Goal: Information Seeking & Learning: Learn about a topic

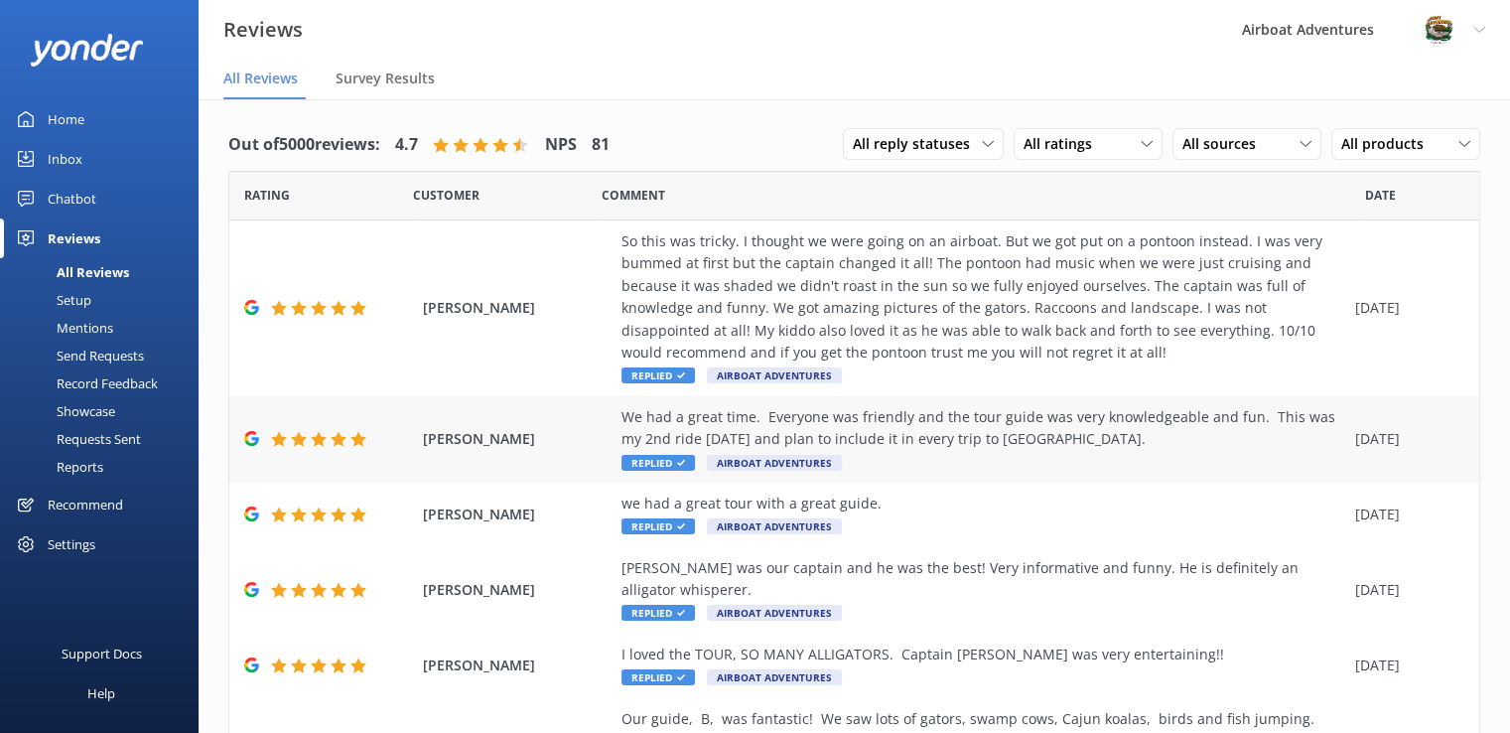
click at [540, 451] on div "[PERSON_NAME] We had a great time. Everyone was friendly and the tour guide was…" at bounding box center [854, 439] width 1250 height 86
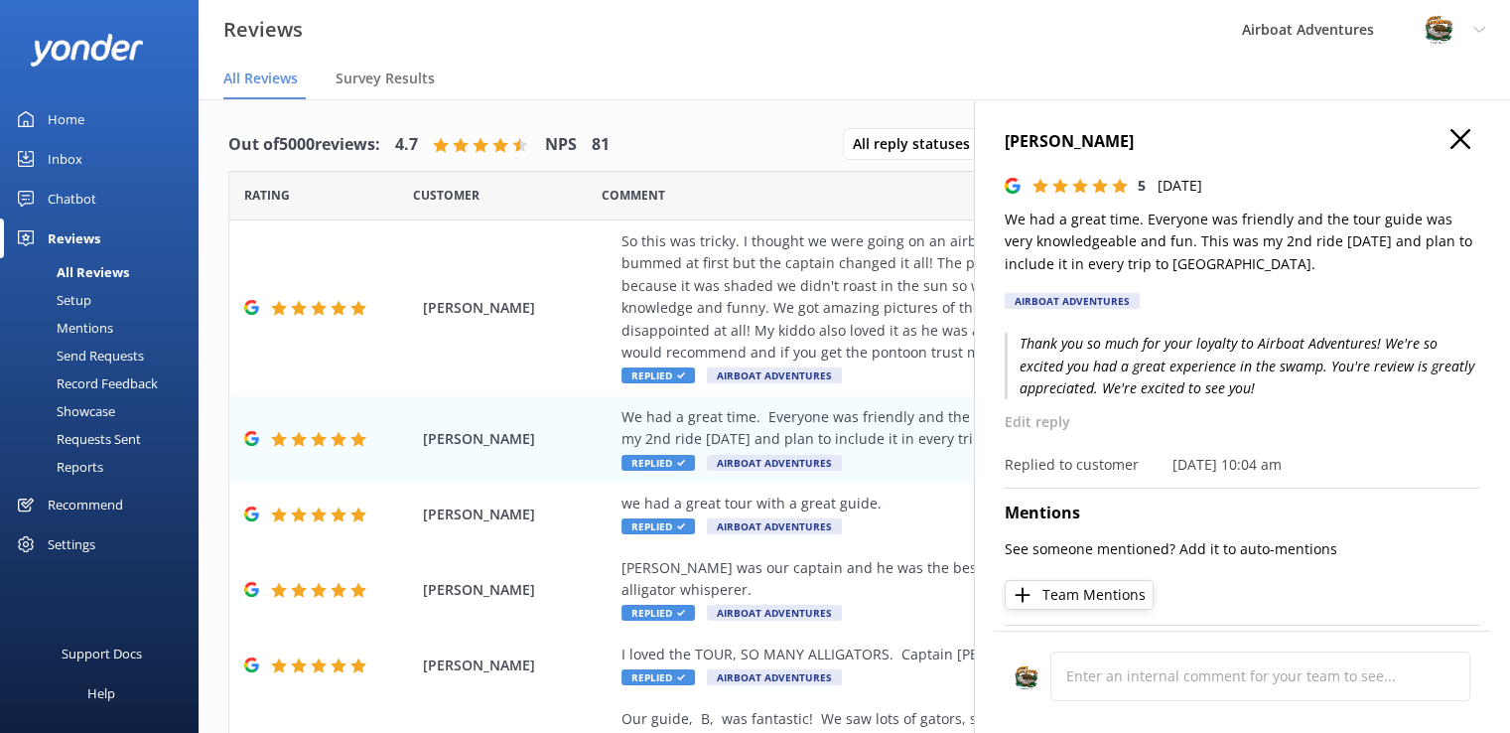
click at [1455, 133] on h4 "[PERSON_NAME]" at bounding box center [1243, 142] width 476 height 26
click at [1450, 132] on icon "button" at bounding box center [1460, 139] width 20 height 20
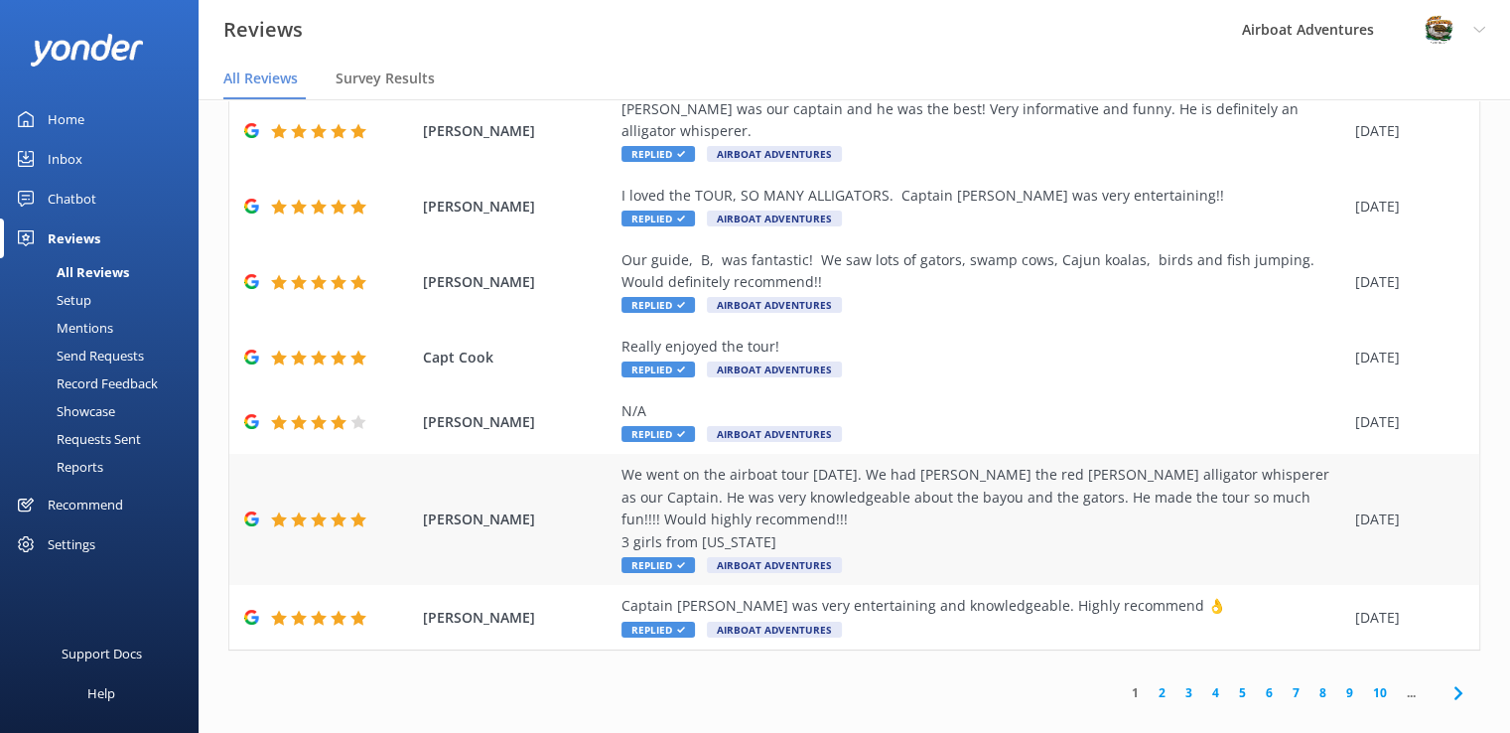
scroll to position [418, 0]
click at [1148, 681] on div "1 2 3 4 5 6 7 8 9 10 ..." at bounding box center [1296, 693] width 368 height 45
click at [1149, 684] on link "2" at bounding box center [1162, 693] width 27 height 19
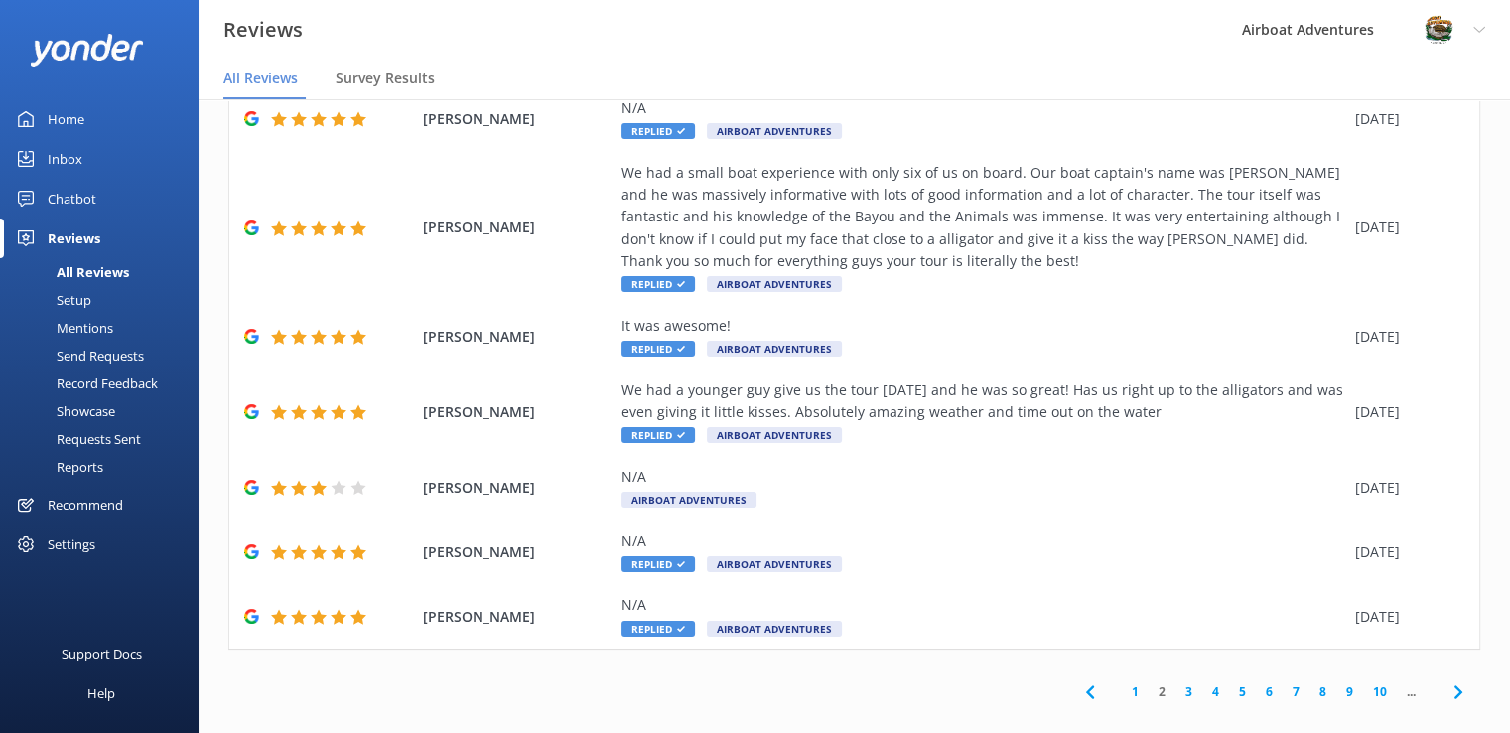
scroll to position [330, 0]
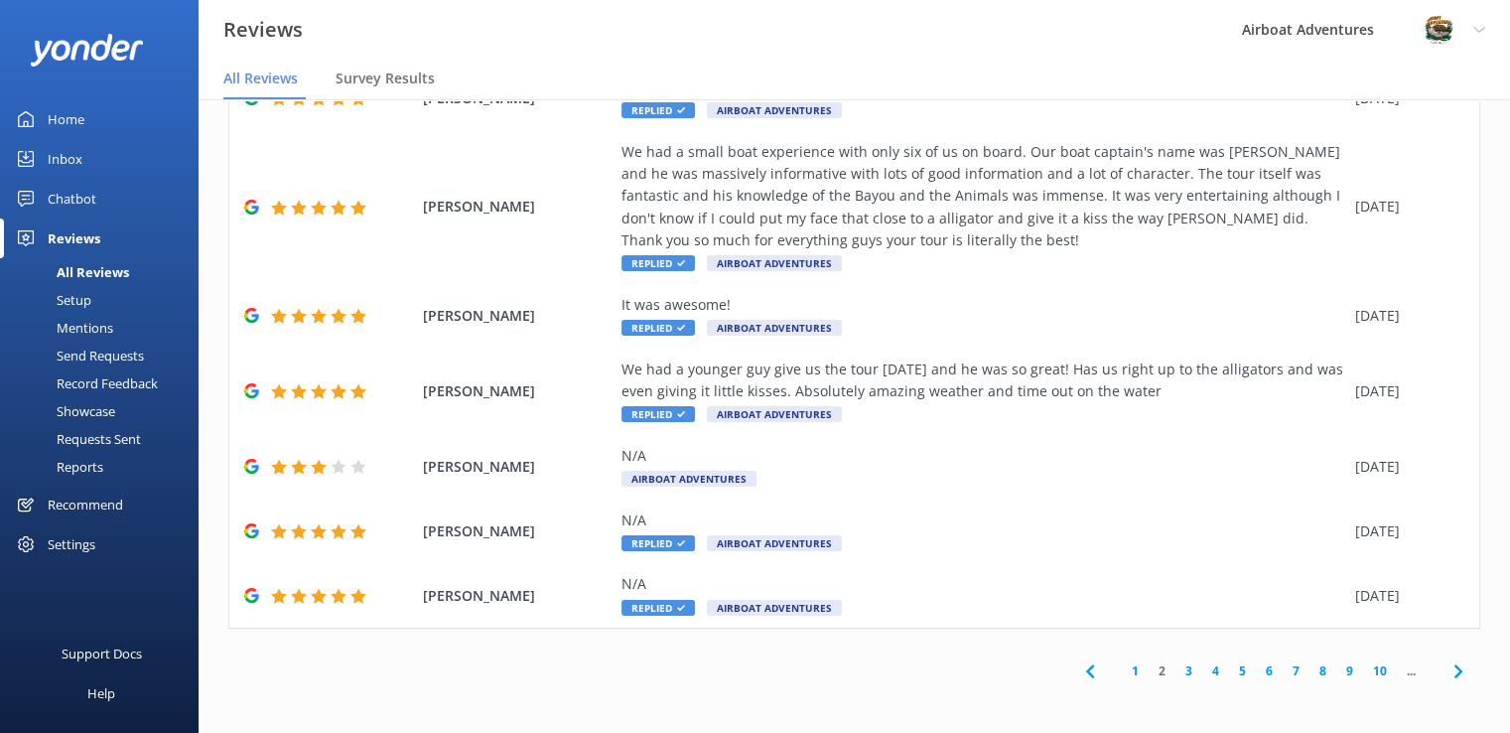
click at [1175, 669] on link "3" at bounding box center [1188, 670] width 27 height 19
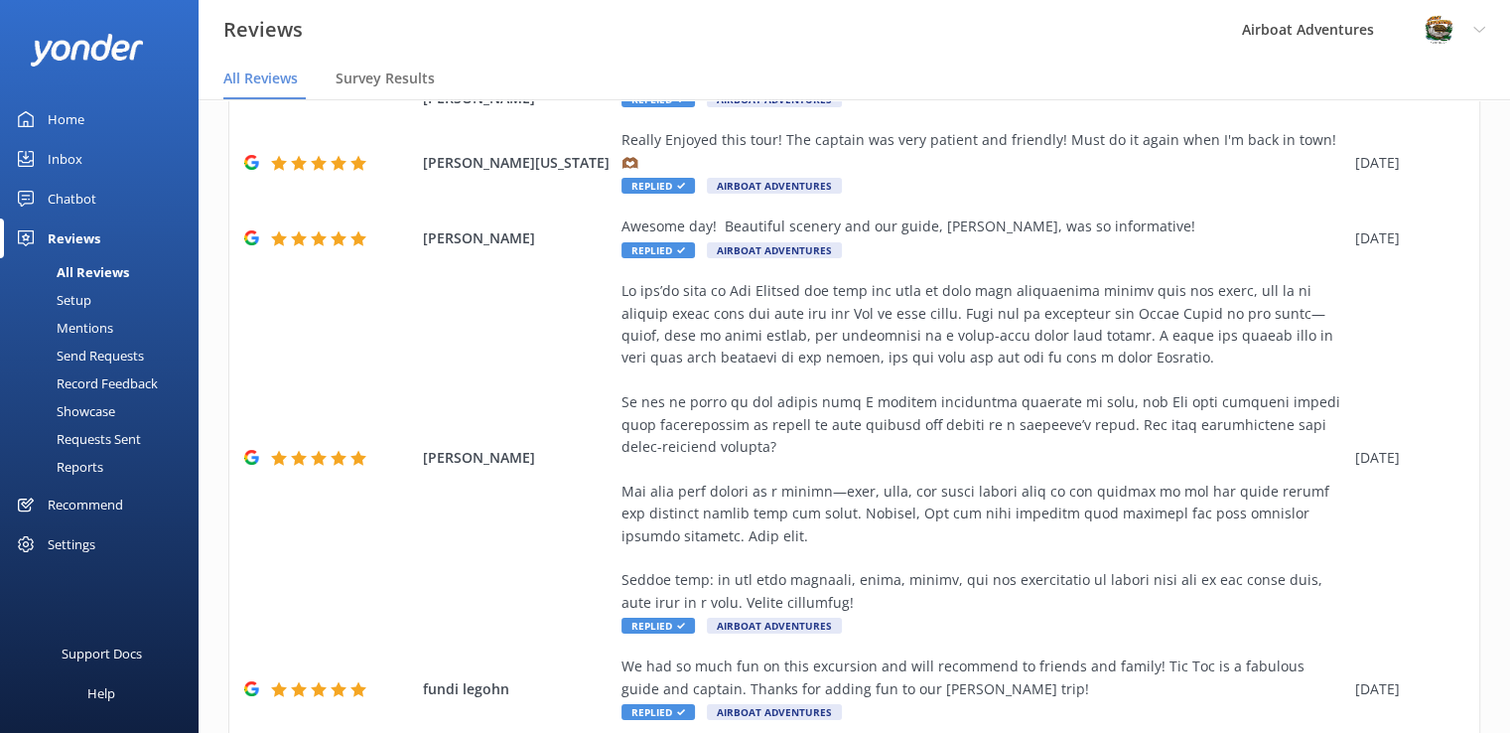
scroll to position [619, 0]
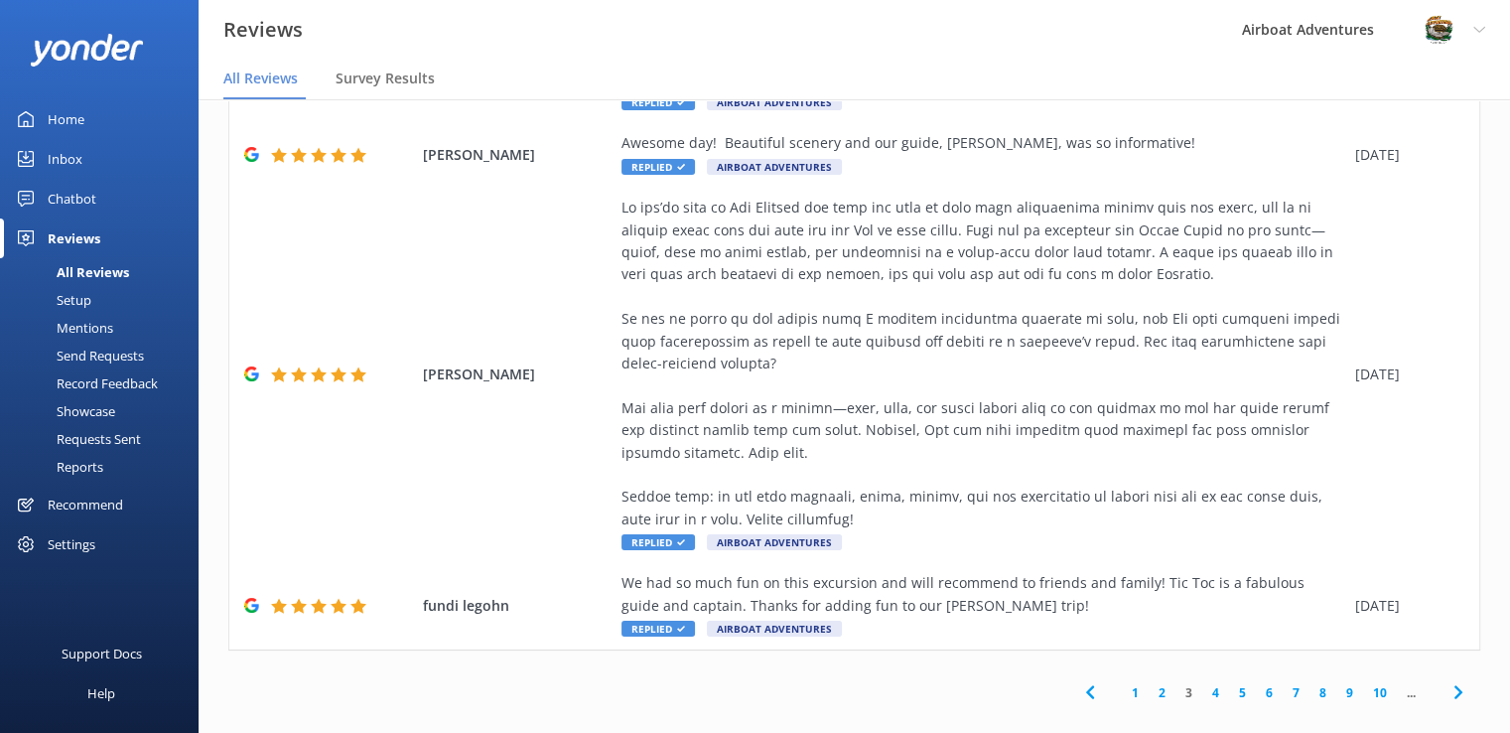
click at [1203, 683] on link "4" at bounding box center [1215, 692] width 27 height 19
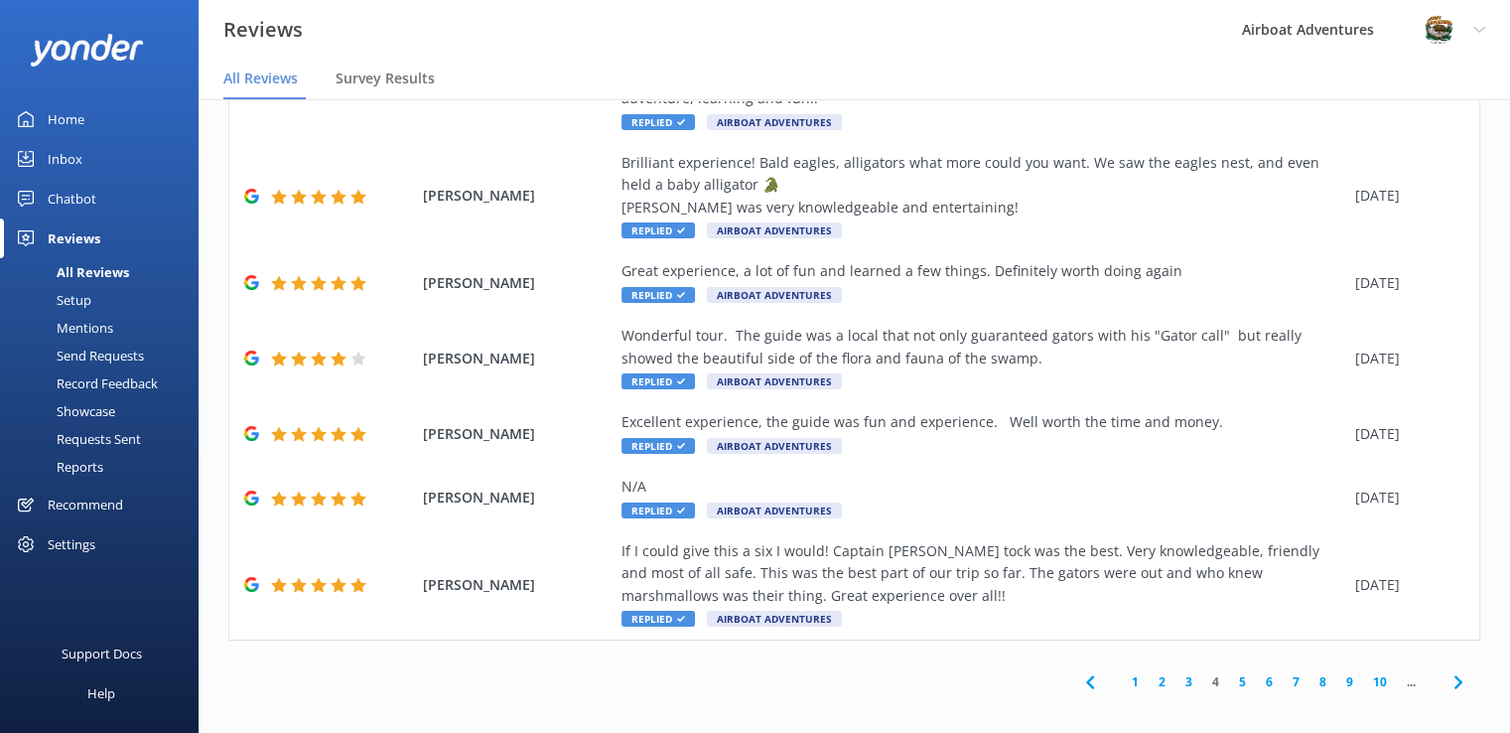
scroll to position [343, 0]
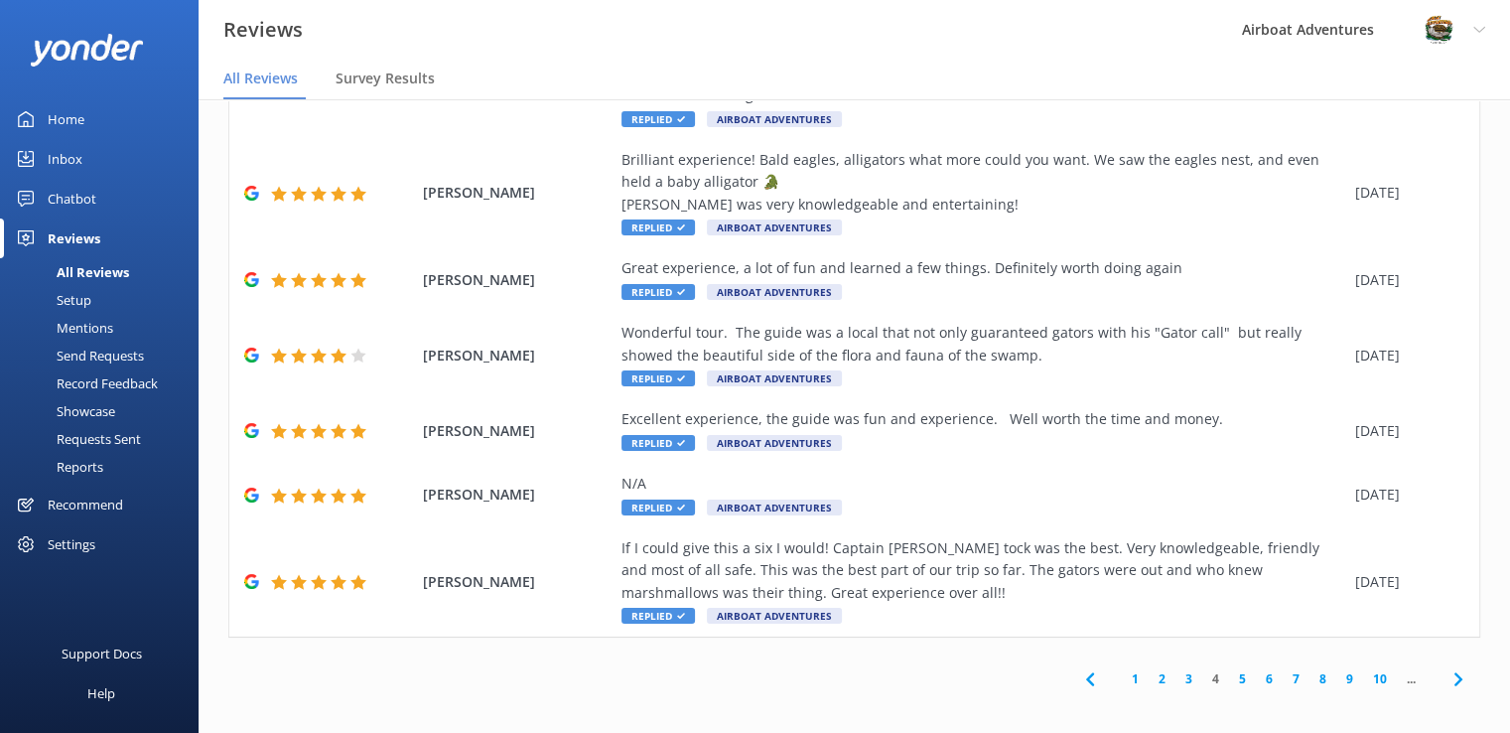
click at [1229, 676] on link "5" at bounding box center [1242, 678] width 27 height 19
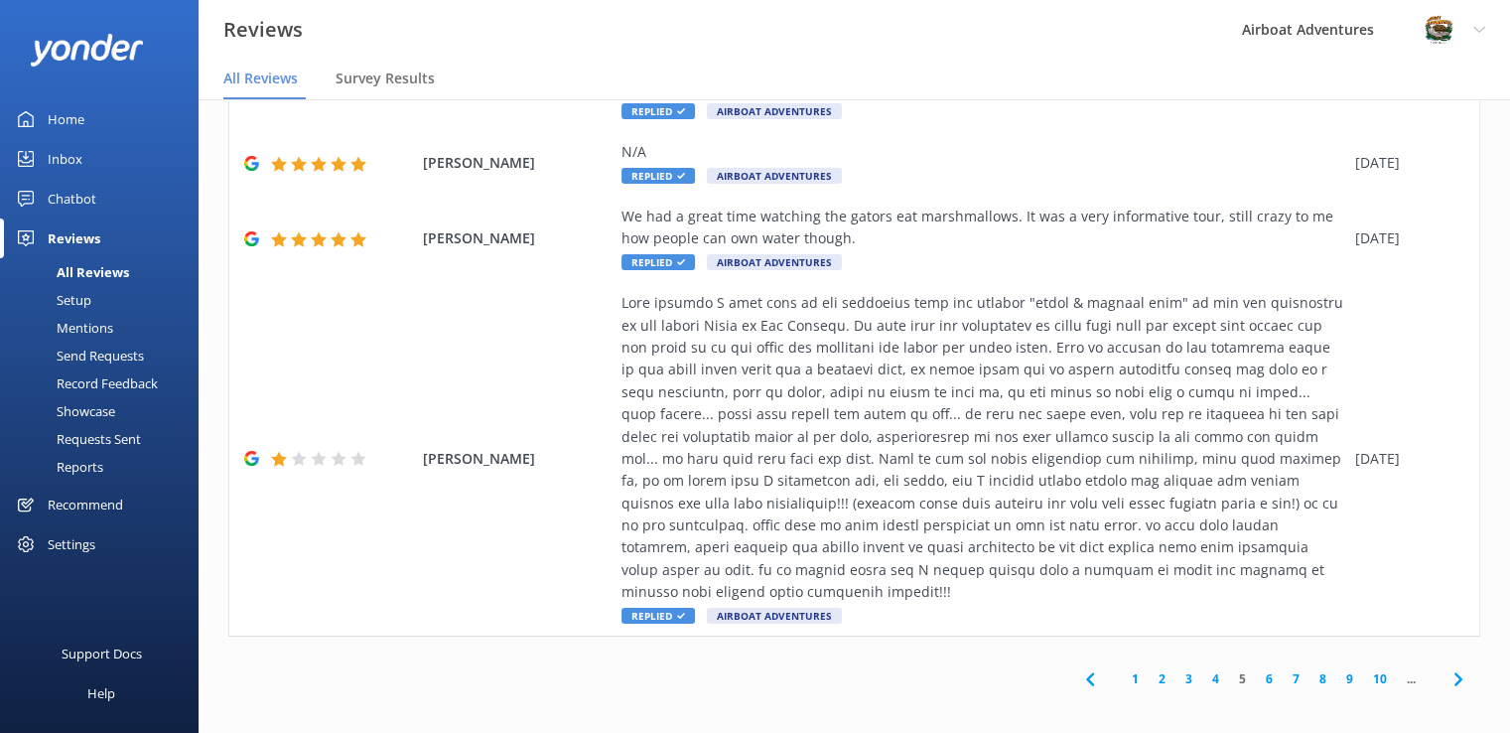
scroll to position [663, 0]
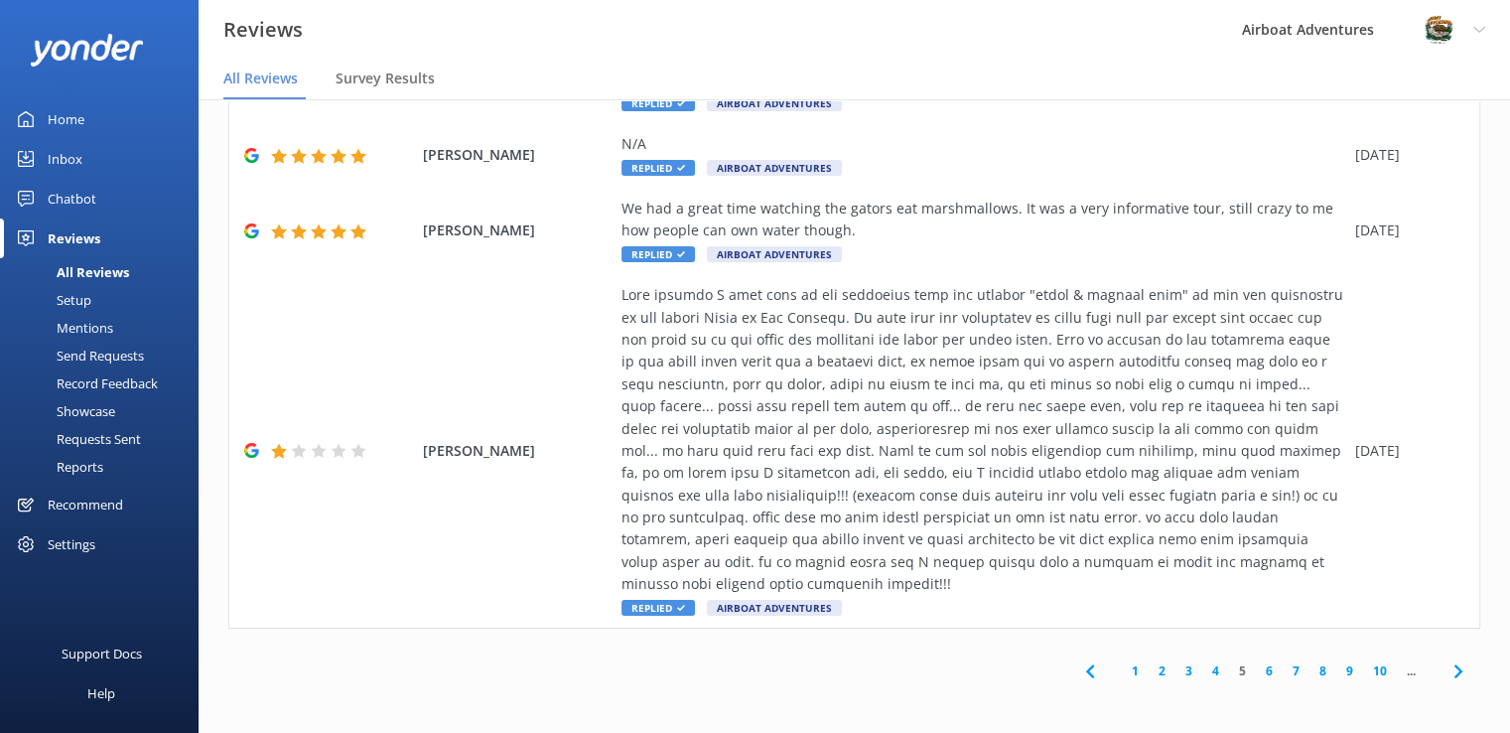
click at [1122, 675] on link "1" at bounding box center [1135, 670] width 27 height 19
